Goal: Task Accomplishment & Management: Complete application form

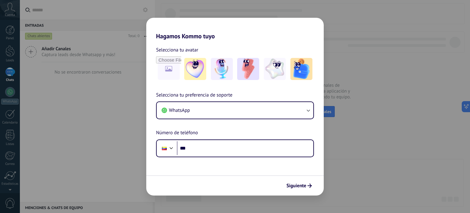
click at [175, 163] on form "Selecciona tu avatar Selecciona tu preferencia de soporte WhatsApp Número de te…" at bounding box center [234, 117] width 177 height 155
click at [291, 188] on button "Siguiente" at bounding box center [299, 185] width 31 height 10
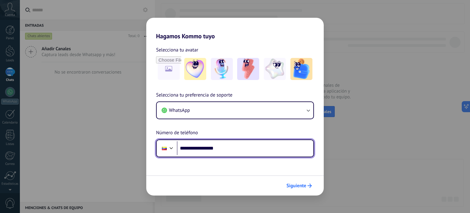
type input "**********"
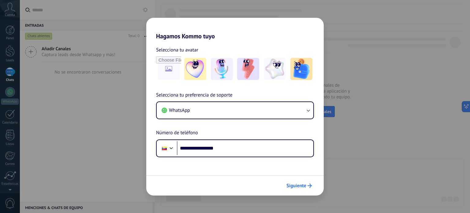
click at [298, 183] on span "Siguiente" at bounding box center [296, 185] width 20 height 4
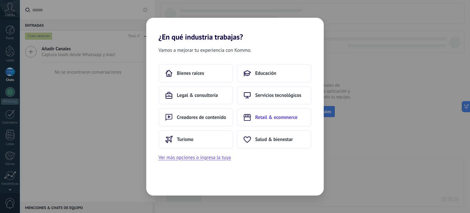
click at [276, 120] on button "Retail & ecommerce" at bounding box center [274, 117] width 75 height 18
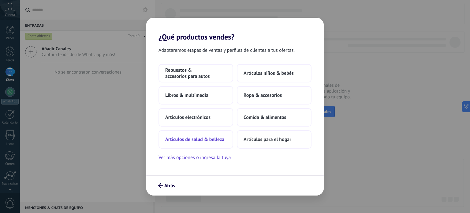
click at [215, 140] on span "Artículos de salud & belleza" at bounding box center [194, 139] width 59 height 6
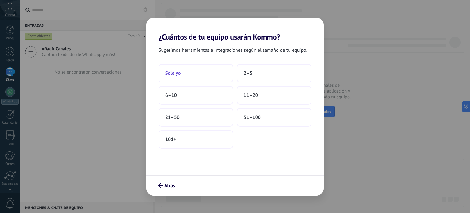
click at [188, 69] on button "Solo yo" at bounding box center [195, 73] width 75 height 18
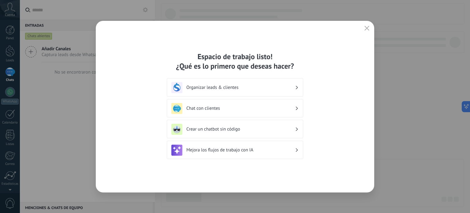
click at [250, 89] on h3 "Organizar leads & clientes" at bounding box center [240, 87] width 109 height 6
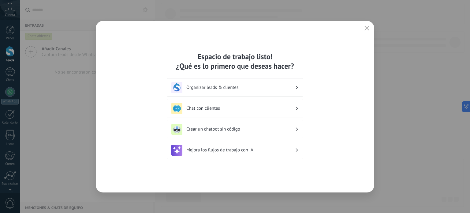
click at [294, 89] on h3 "Organizar leads & clientes" at bounding box center [240, 87] width 109 height 6
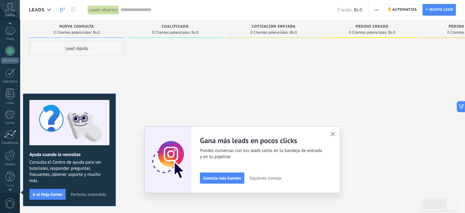
scroll to position [42, 0]
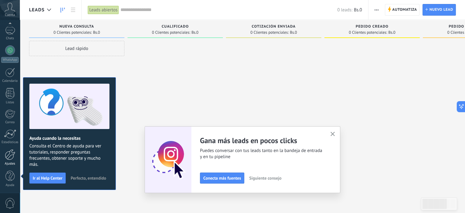
click at [13, 156] on div at bounding box center [10, 154] width 10 height 11
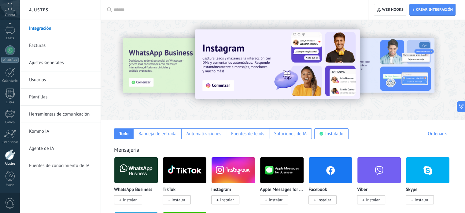
click at [75, 30] on link "Integración" at bounding box center [61, 28] width 65 height 17
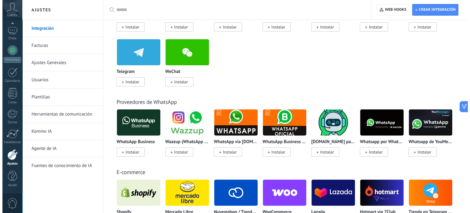
scroll to position [111, 0]
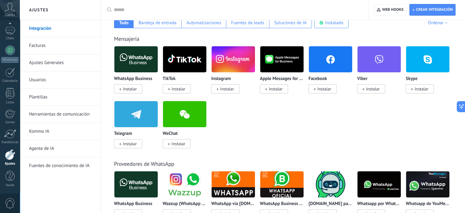
click at [228, 86] on span "Instalar" at bounding box center [227, 89] width 14 height 6
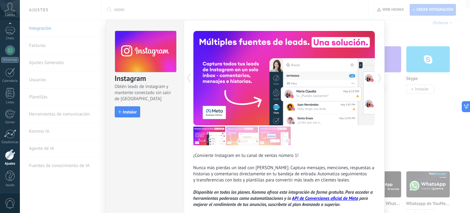
click at [228, 86] on button at bounding box center [238, 78] width 91 height 94
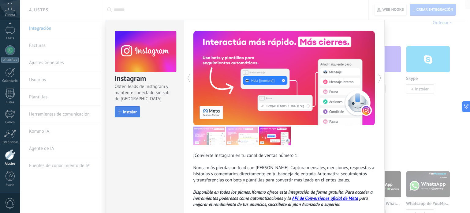
click at [131, 114] on button "Instalar" at bounding box center [127, 111] width 25 height 11
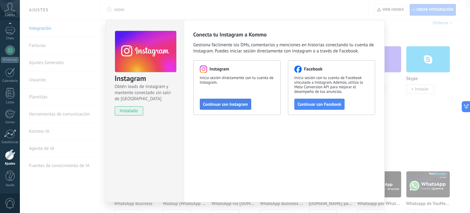
click at [227, 107] on button "Continuar con Instagram" at bounding box center [225, 103] width 51 height 11
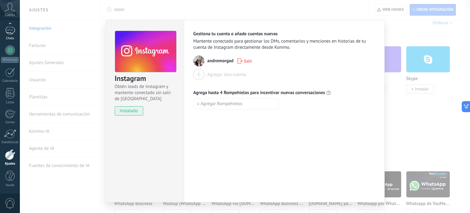
click at [8, 32] on div at bounding box center [10, 30] width 10 height 9
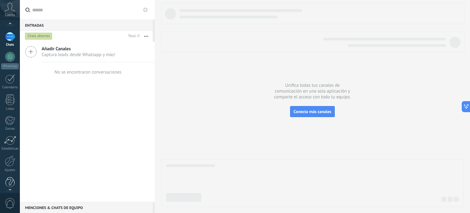
scroll to position [39, 0]
click at [11, 167] on div "Ajustes" at bounding box center [10, 166] width 18 height 4
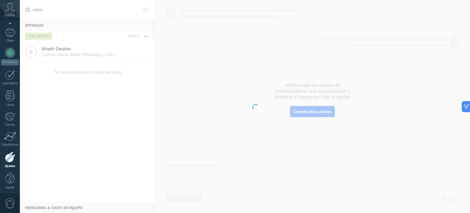
scroll to position [42, 0]
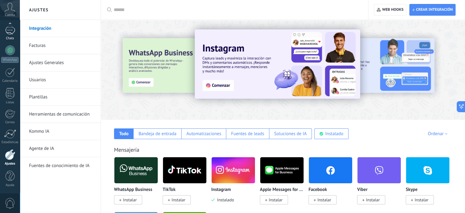
click at [8, 36] on div "Chats" at bounding box center [10, 38] width 18 height 4
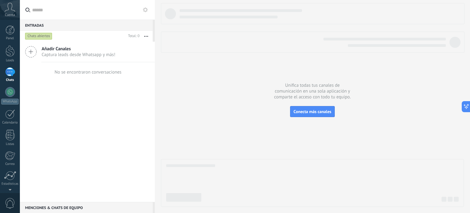
click at [28, 55] on icon at bounding box center [31, 52] width 12 height 12
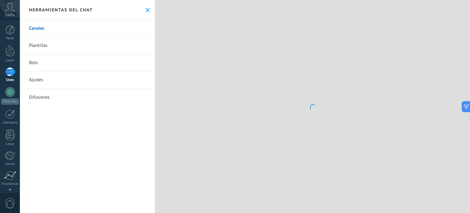
click at [32, 51] on link "Plantillas" at bounding box center [87, 45] width 135 height 17
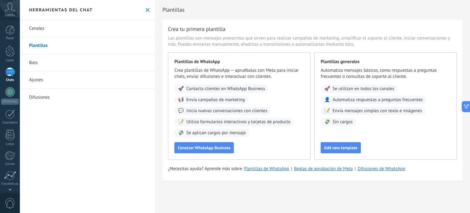
click at [52, 27] on link "Canales" at bounding box center [87, 28] width 135 height 17
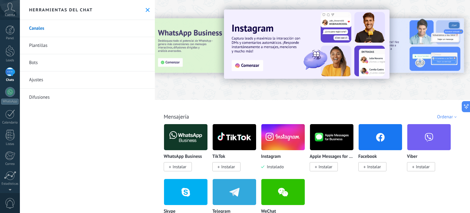
click at [273, 137] on img at bounding box center [282, 137] width 43 height 30
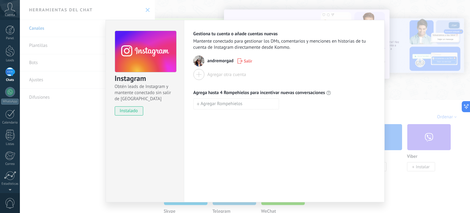
click at [79, 133] on div "Instagram Obtén leads de Instagram y mantente conectado sin salir de Kommo inst…" at bounding box center [245, 106] width 450 height 213
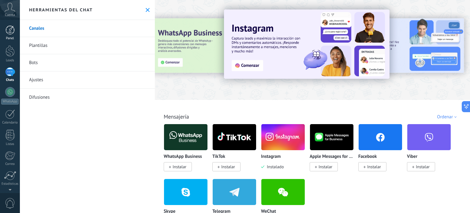
click at [9, 34] on div at bounding box center [10, 29] width 9 height 9
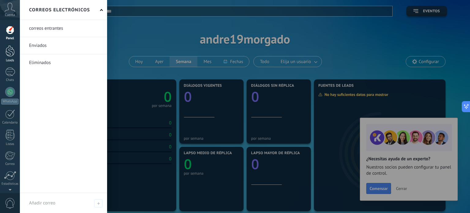
click at [13, 54] on div at bounding box center [10, 50] width 9 height 11
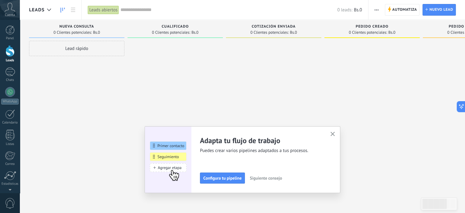
click at [335, 135] on use "button" at bounding box center [333, 134] width 5 height 5
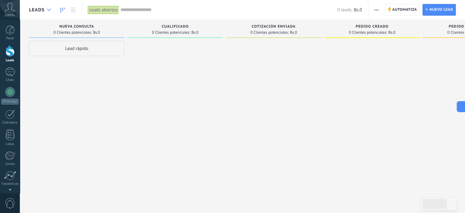
click at [48, 10] on icon at bounding box center [49, 10] width 4 height 2
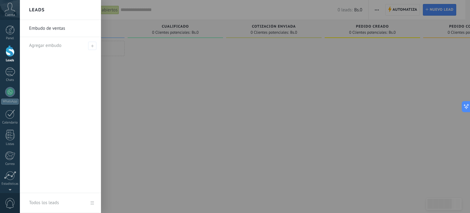
click at [52, 30] on link "Embudo de ventas" at bounding box center [62, 28] width 66 height 17
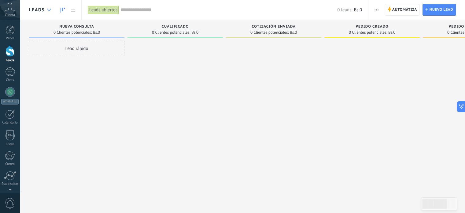
click at [50, 9] on icon at bounding box center [49, 10] width 4 height 2
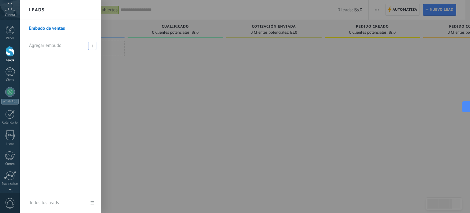
click at [92, 46] on icon at bounding box center [92, 45] width 3 height 3
click at [90, 44] on span at bounding box center [92, 46] width 8 height 8
click at [154, 80] on div at bounding box center [255, 106] width 470 height 213
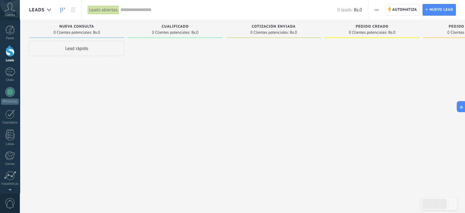
click at [62, 49] on div "Lead rápido" at bounding box center [76, 48] width 95 height 15
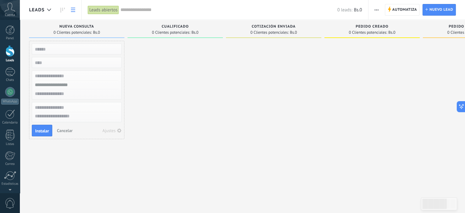
click at [72, 10] on use at bounding box center [73, 10] width 4 height 4
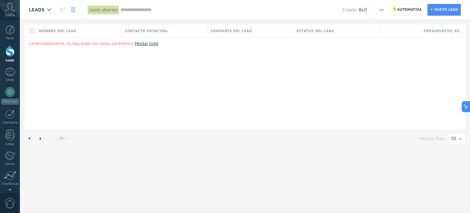
click at [142, 44] on link "Mostar todo" at bounding box center [147, 44] width 24 height 6
click at [63, 8] on icon at bounding box center [63, 10] width 4 height 5
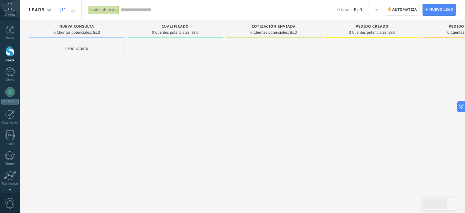
click at [77, 50] on div "Lead rápido" at bounding box center [76, 48] width 95 height 15
